Goal: Transaction & Acquisition: Purchase product/service

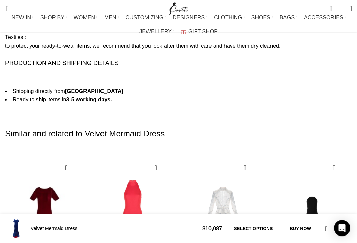
scroll to position [851, 0]
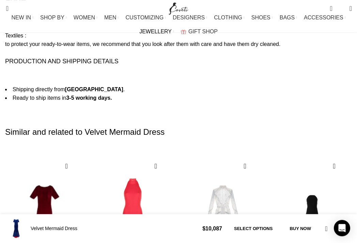
click at [171, 28] on span "JEWELLERY" at bounding box center [155, 31] width 32 height 6
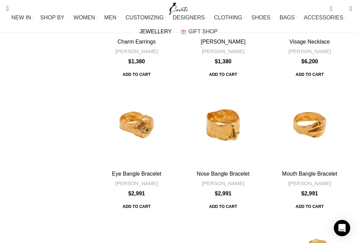
scroll to position [487, 0]
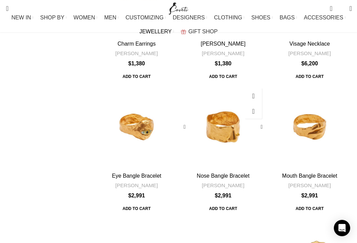
click at [232, 85] on div "Nose Bangle Bracelet" at bounding box center [233, 127] width 21 height 84
